Goal: Check status

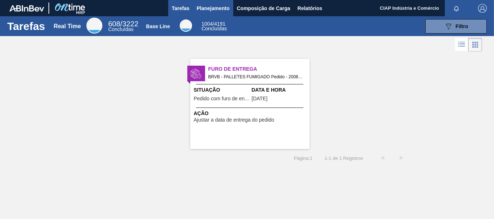
click at [218, 7] on span "Planejamento" at bounding box center [213, 8] width 33 height 9
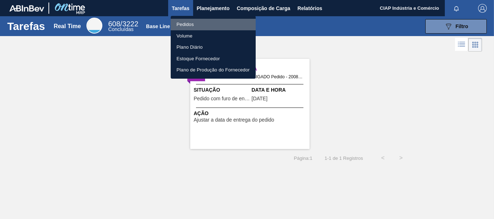
click at [191, 24] on li "Pedidos" at bounding box center [213, 25] width 85 height 12
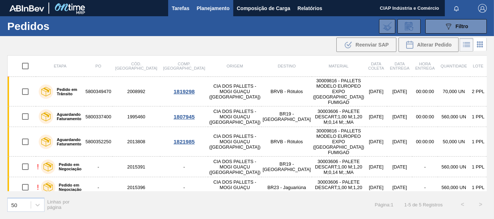
click at [181, 6] on span "Tarefas" at bounding box center [181, 8] width 18 height 9
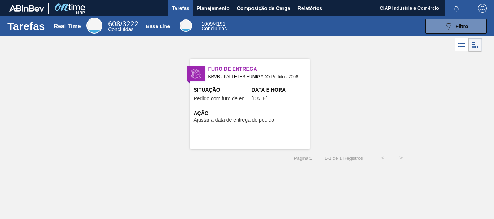
click at [268, 106] on div "Furo de Entrega BRVB - PALLETES FUMIGADO Pedido - 2008992 Situação Pedido com f…" at bounding box center [249, 104] width 119 height 90
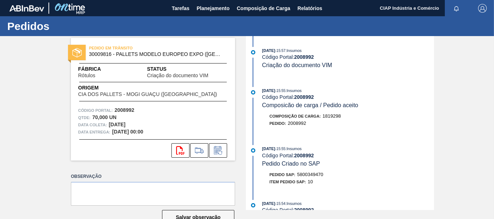
click at [453, 7] on icon "button" at bounding box center [456, 9] width 6 height 6
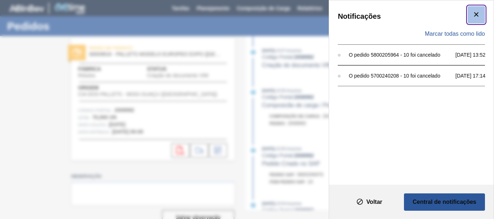
click at [475, 13] on icon "botão de ícone" at bounding box center [476, 14] width 9 height 9
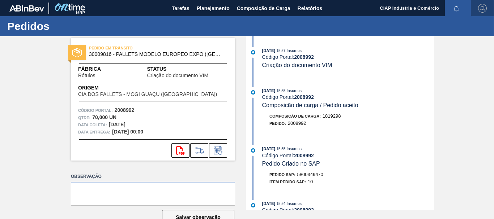
click at [479, 8] on img "button" at bounding box center [482, 8] width 9 height 9
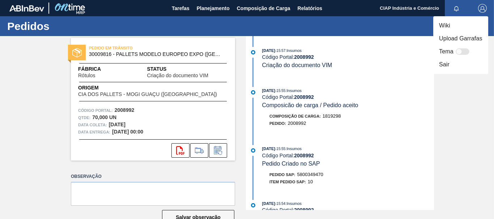
click at [479, 8] on div at bounding box center [247, 109] width 494 height 219
